Goal: Task Accomplishment & Management: Manage account settings

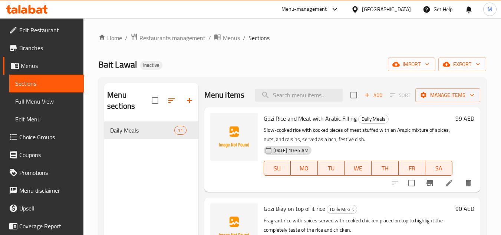
scroll to position [789, 0]
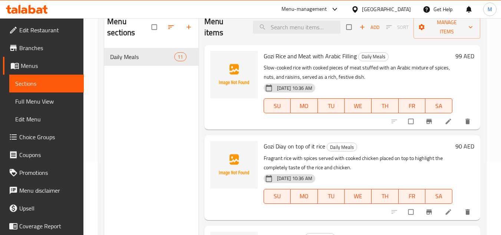
scroll to position [74, 0]
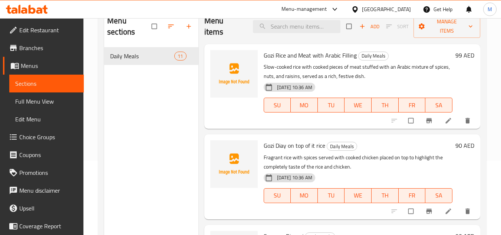
click at [268, 58] on span "Gozi Rice and Meat with Arabic Filling" at bounding box center [310, 55] width 93 height 11
copy h6 "Gozi Rice and Meat with Arabic Filling"
click at [275, 146] on span "Gozi Diay on top of it rice" at bounding box center [295, 145] width 62 height 11
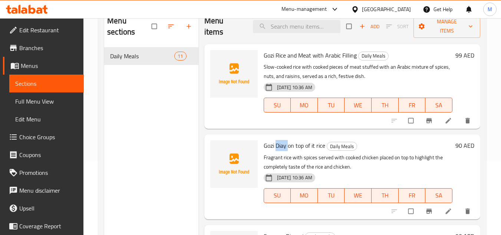
click at [275, 146] on span "Gozi Diay on top of it rice" at bounding box center [295, 145] width 62 height 11
copy h6 "Gozi Diay on top of it rice"
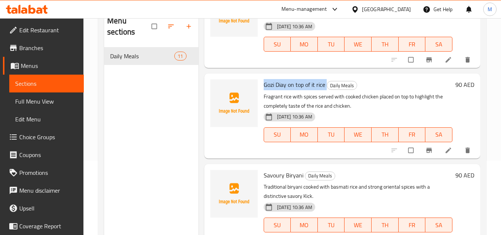
scroll to position [148, 0]
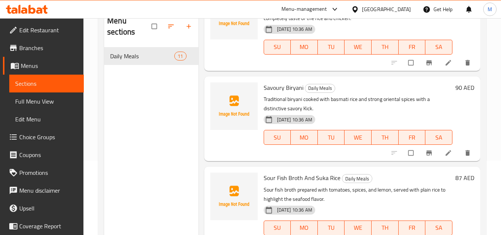
click at [268, 85] on span "Savoury Biryani" at bounding box center [284, 87] width 40 height 11
copy h6 "Savoury Biryani"
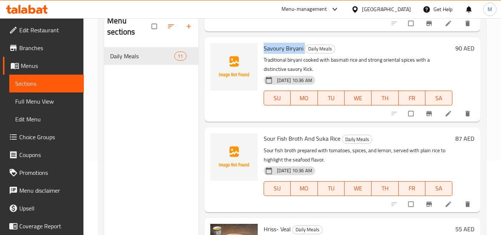
scroll to position [223, 0]
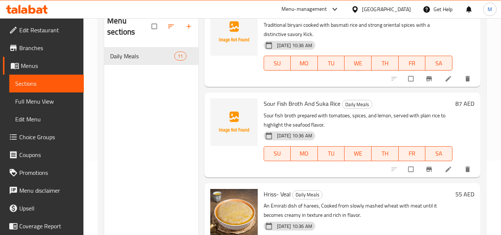
click at [273, 102] on span "Sour Fish Broth And Suka Rice" at bounding box center [302, 103] width 77 height 11
copy h6 "Sour Fish Broth And Suka Rice"
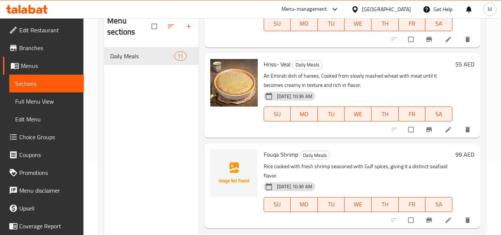
scroll to position [408, 0]
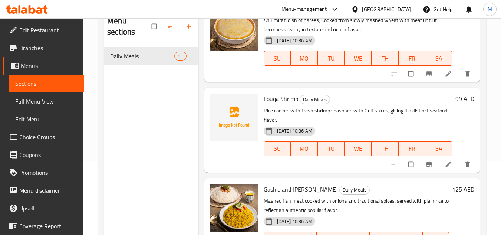
click at [281, 102] on span "Fouqa Shrimp" at bounding box center [281, 98] width 35 height 11
copy h6 "Fouqa Shrimp"
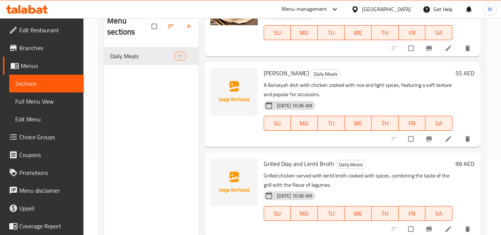
scroll to position [705, 0]
click at [264, 70] on span "[PERSON_NAME]" at bounding box center [286, 72] width 45 height 11
copy h6 "[PERSON_NAME]"
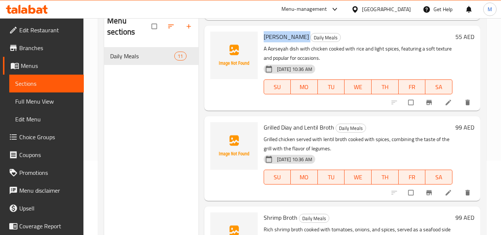
scroll to position [779, 0]
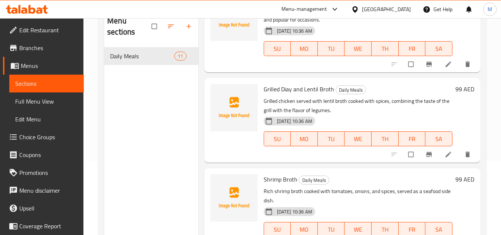
click at [269, 91] on span "Grilled Diay and Lentil Broth" at bounding box center [299, 89] width 71 height 11
copy h6 "Grilled Diay and Lentil Broth"
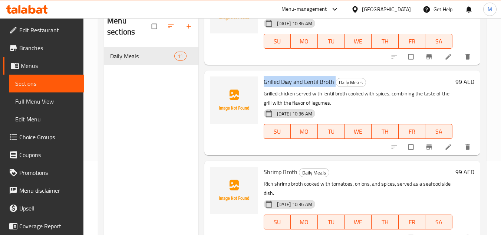
scroll to position [789, 0]
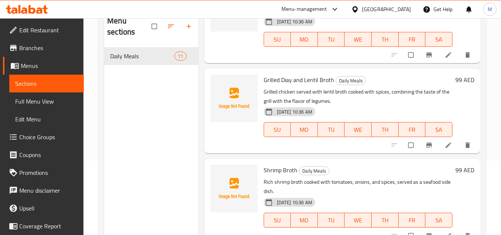
click at [271, 169] on span "Shrimp Broth" at bounding box center [281, 169] width 34 height 11
copy h6 "Shrimp Broth"
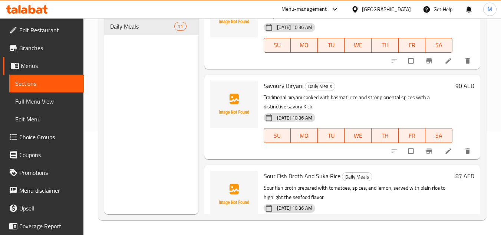
scroll to position [0, 0]
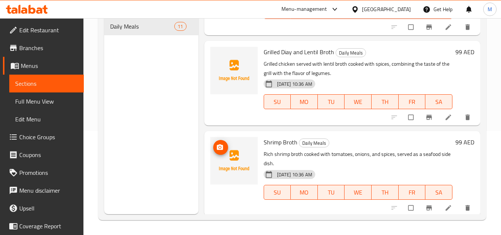
scroll to position [789, 0]
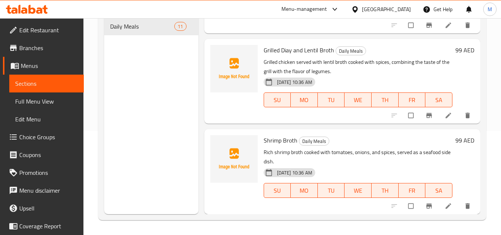
click at [32, 64] on span "Menus" at bounding box center [49, 65] width 57 height 9
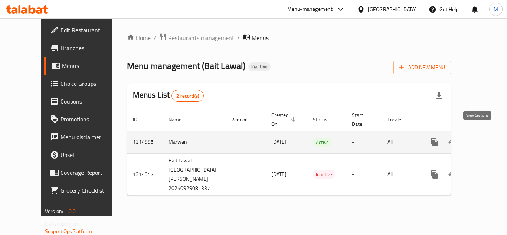
click at [484, 138] on icon "enhanced table" at bounding box center [488, 142] width 9 height 9
